Goal: Find specific page/section: Find specific page/section

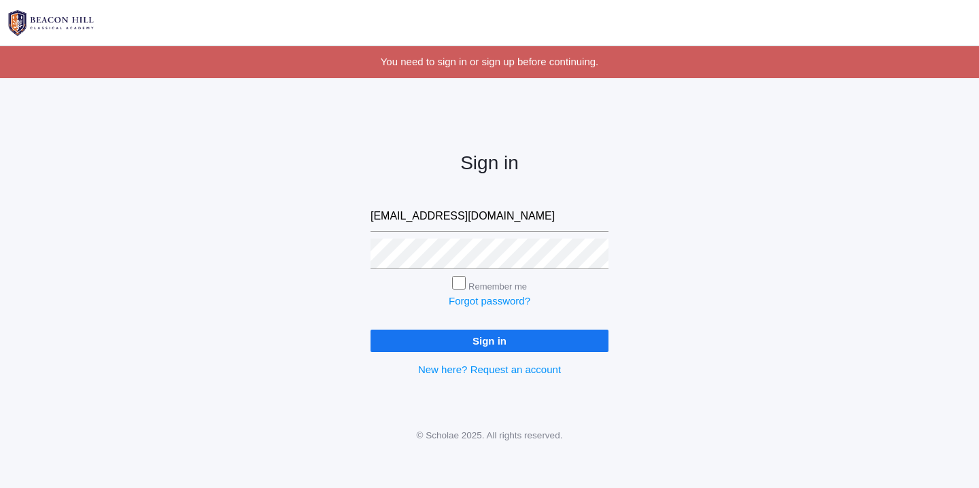
type input "[EMAIL_ADDRESS][DOMAIN_NAME]"
click at [370, 330] on input "Sign in" at bounding box center [489, 341] width 238 height 22
click at [444, 276] on div "Remember me" at bounding box center [489, 285] width 238 height 18
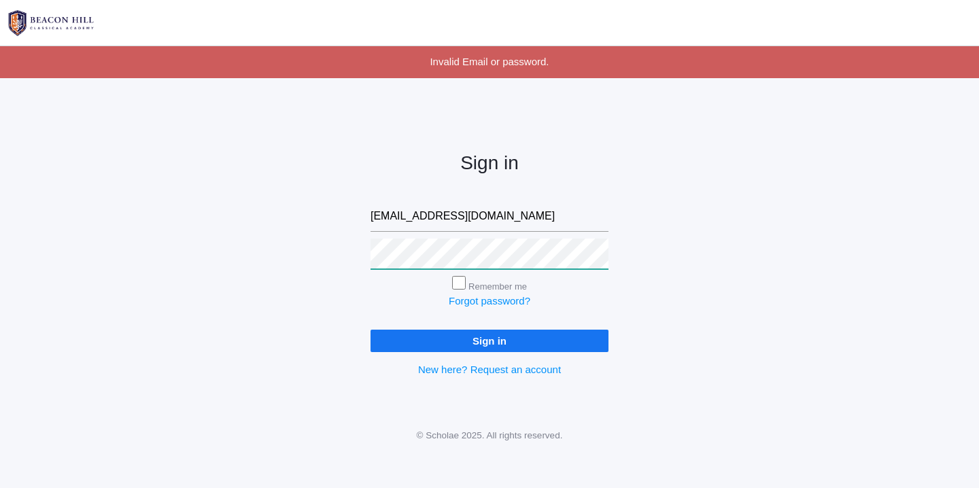
click at [370, 330] on input "Sign in" at bounding box center [489, 341] width 238 height 22
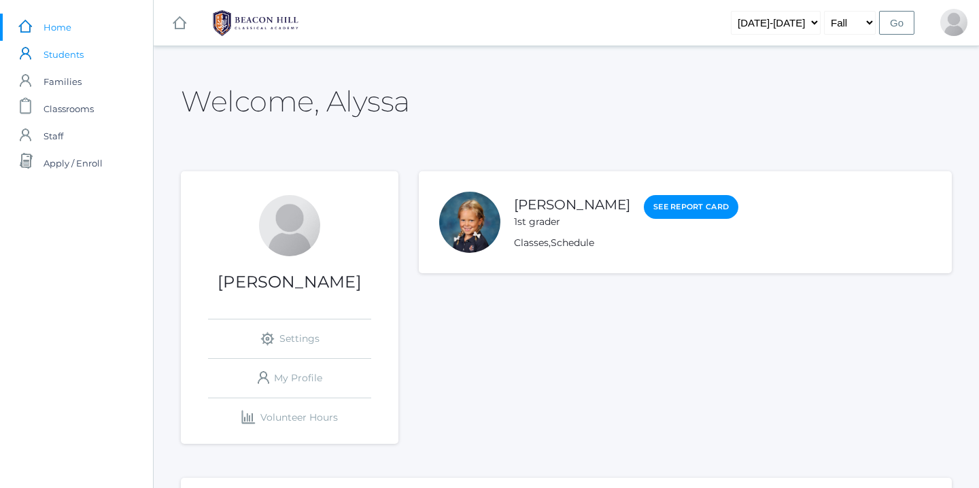
click at [65, 50] on span "Students" at bounding box center [64, 54] width 40 height 27
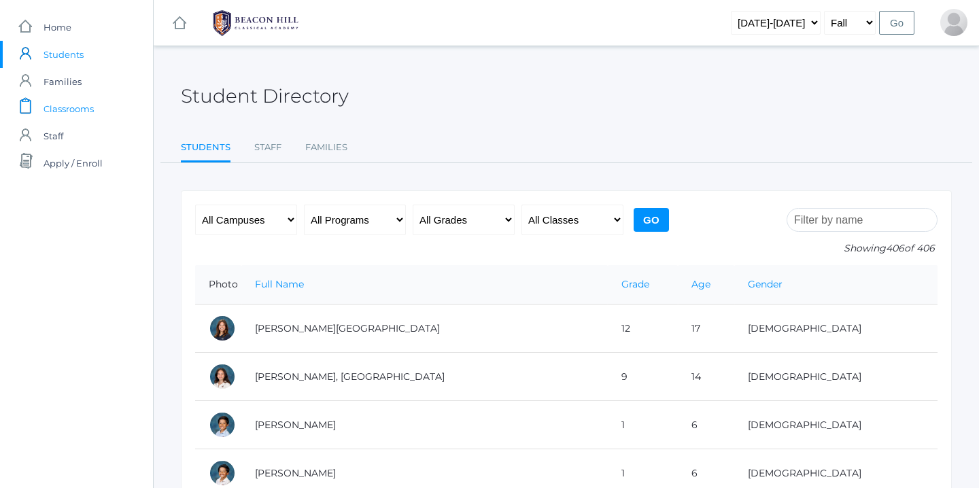
click at [67, 104] on span "Classrooms" at bounding box center [69, 108] width 50 height 27
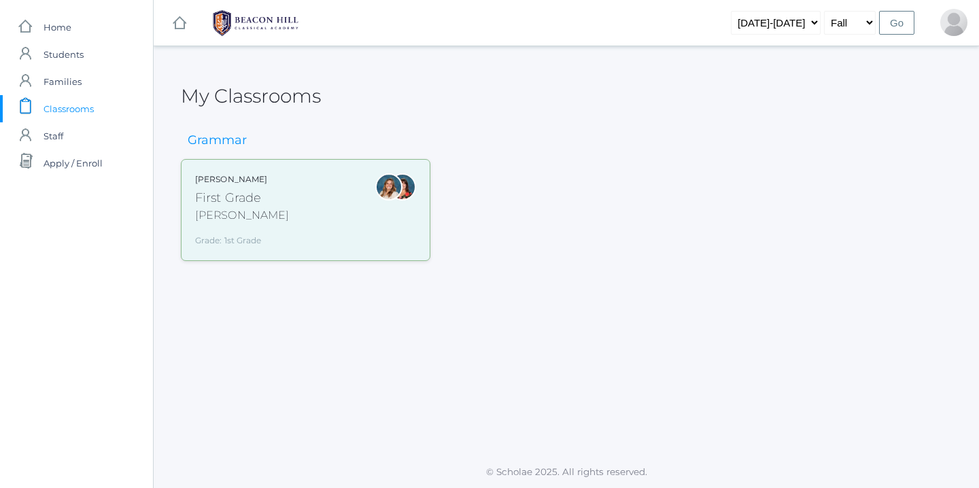
click at [225, 209] on div "Barber" at bounding box center [242, 215] width 94 height 16
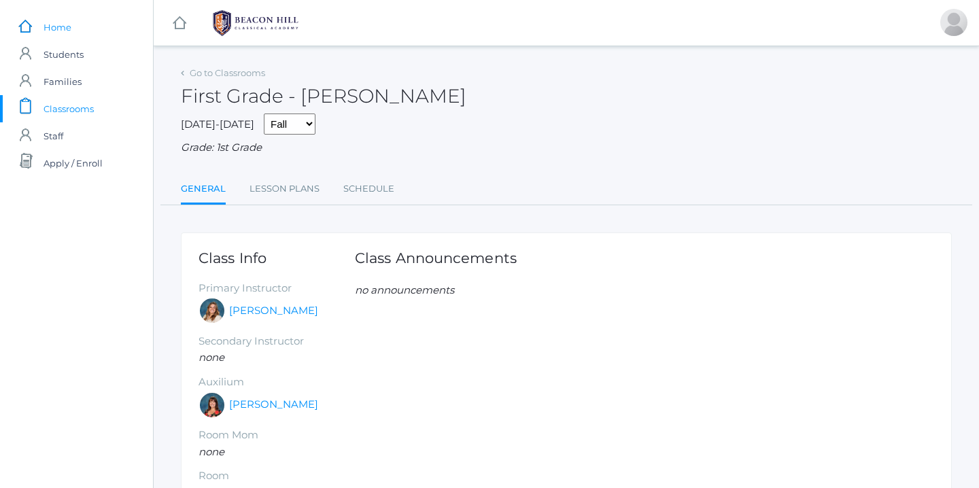
click at [58, 30] on span "Home" at bounding box center [58, 27] width 28 height 27
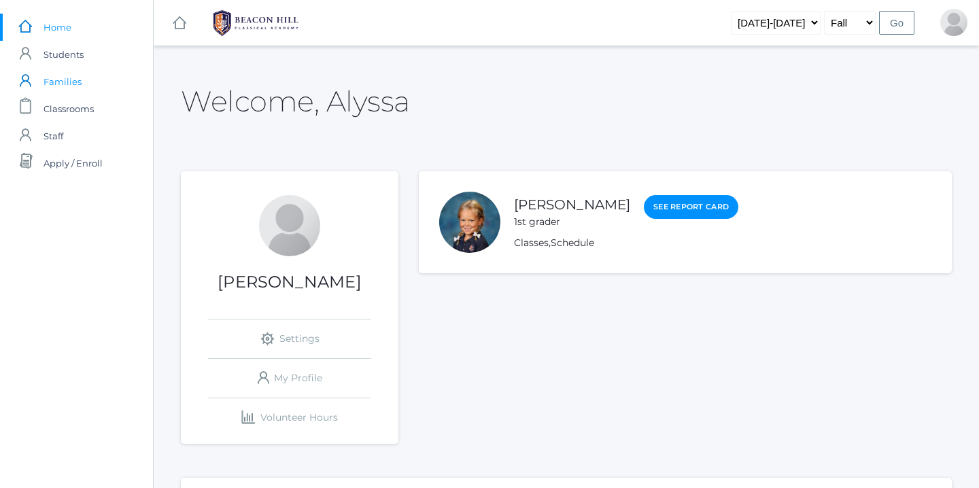
click at [50, 78] on span "Families" at bounding box center [63, 81] width 38 height 27
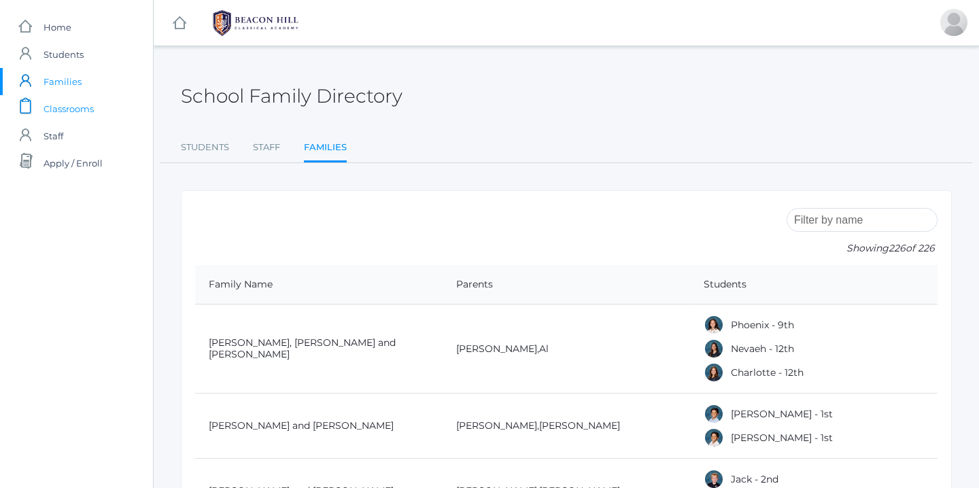
click at [68, 112] on span "Classrooms" at bounding box center [69, 108] width 50 height 27
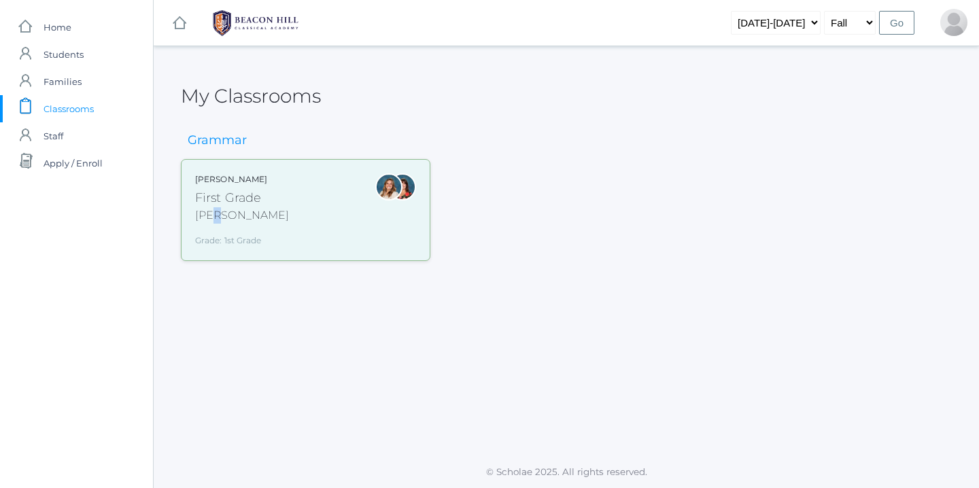
click at [218, 220] on div "Barber" at bounding box center [242, 215] width 94 height 16
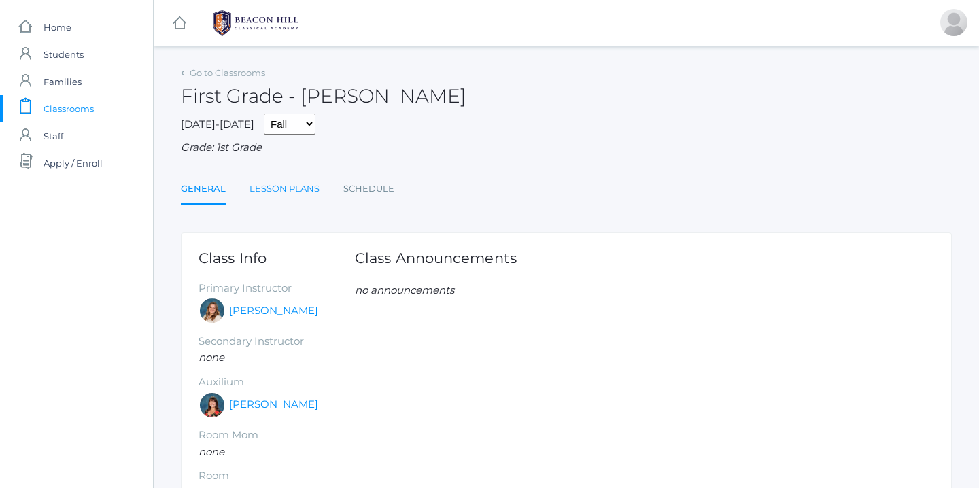
click at [300, 186] on link "Lesson Plans" at bounding box center [284, 188] width 70 height 27
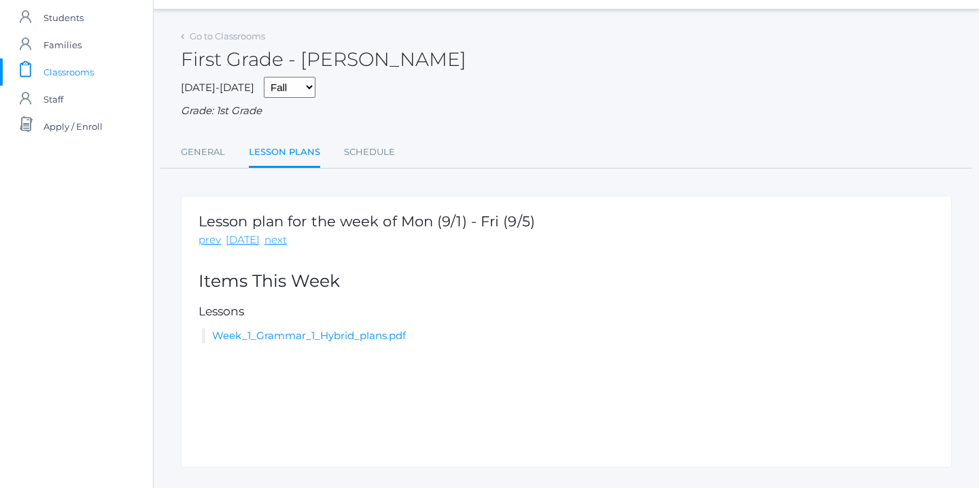
scroll to position [65, 0]
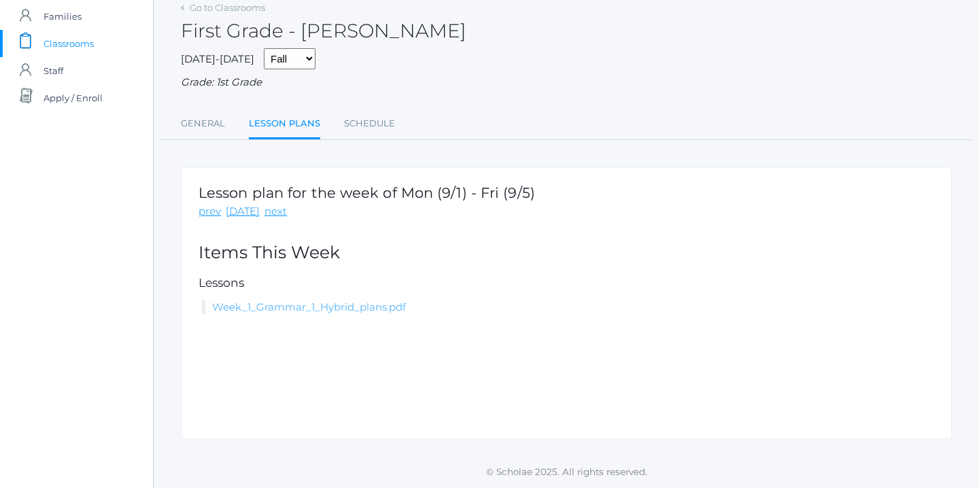
click at [334, 311] on link "Week_1_Grammar_1_Hybrid_plans.pdf" at bounding box center [309, 306] width 194 height 13
